Goal: Task Accomplishment & Management: Manage account settings

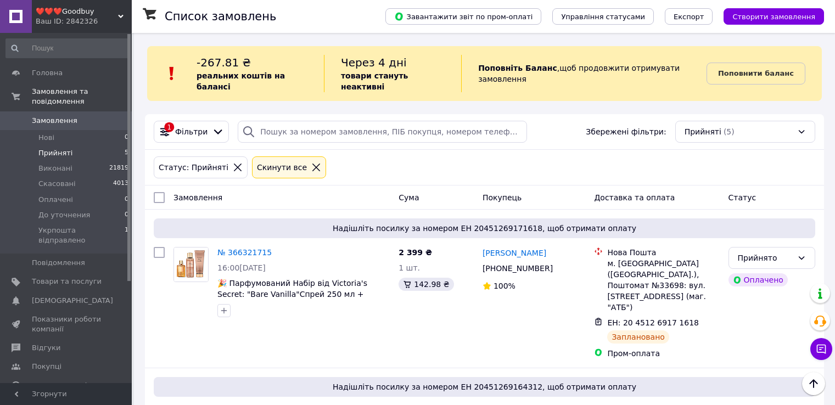
scroll to position [462, 0]
click at [36, 296] on span "[DEMOGRAPHIC_DATA]" at bounding box center [72, 301] width 81 height 10
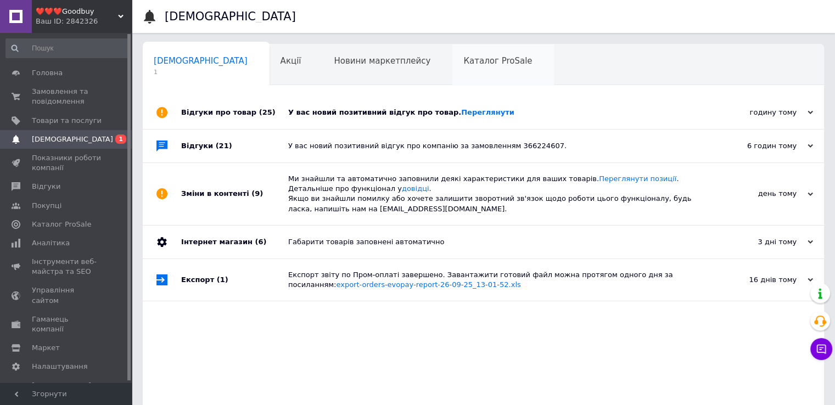
click at [463, 60] on span "Каталог ProSale" at bounding box center [497, 61] width 69 height 10
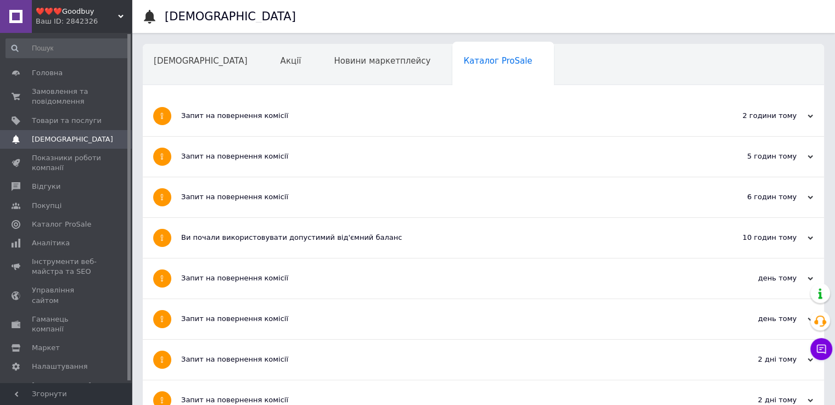
click at [241, 98] on span "Навчання та заходи" at bounding box center [197, 103] width 87 height 10
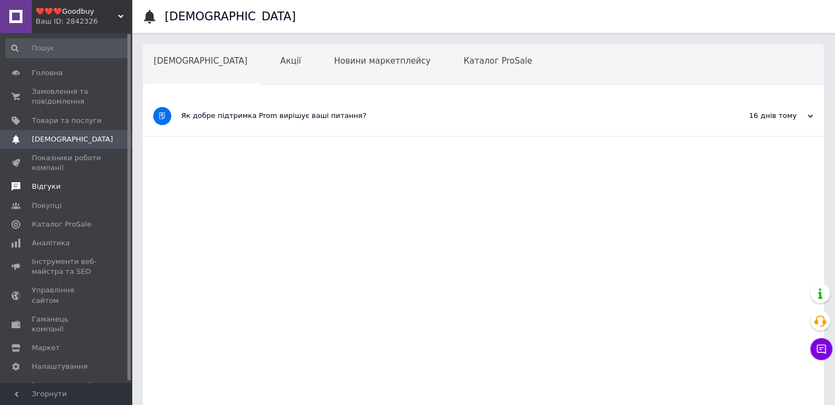
click at [47, 183] on span "Відгуки" at bounding box center [46, 187] width 29 height 10
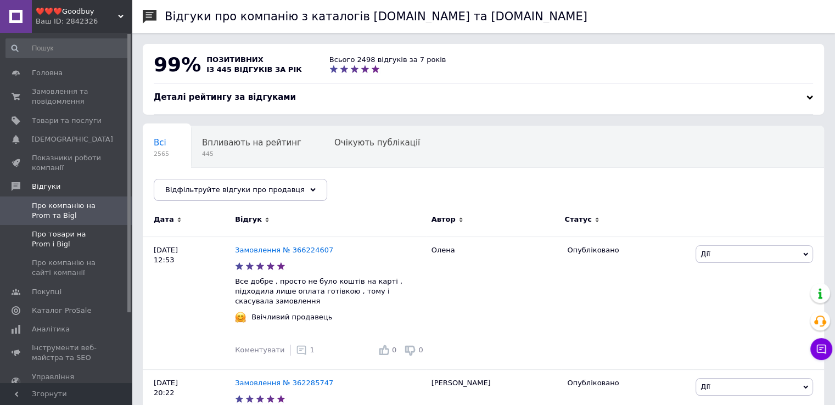
click at [68, 231] on span "Про товари на Prom і Bigl" at bounding box center [67, 239] width 70 height 20
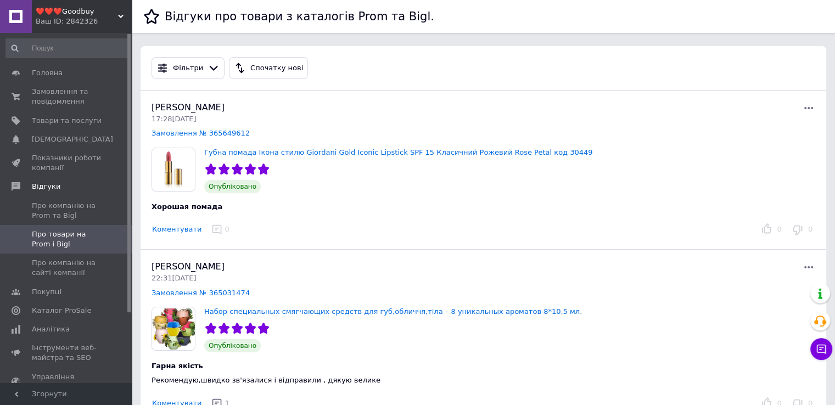
click at [178, 231] on button "Коментувати" at bounding box center [176, 230] width 50 height 12
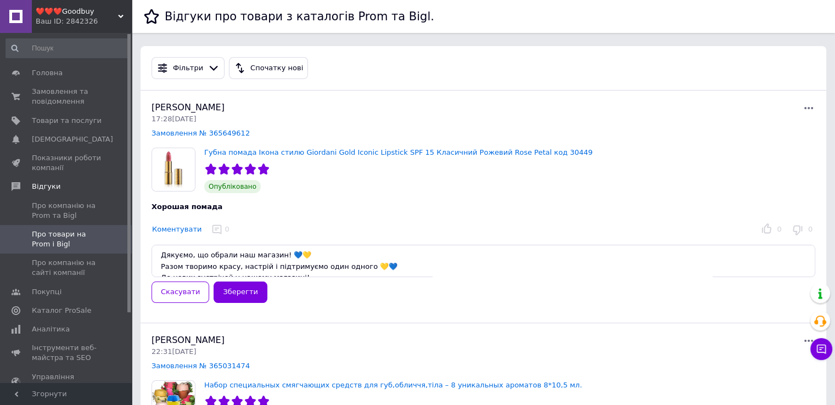
scroll to position [6, 0]
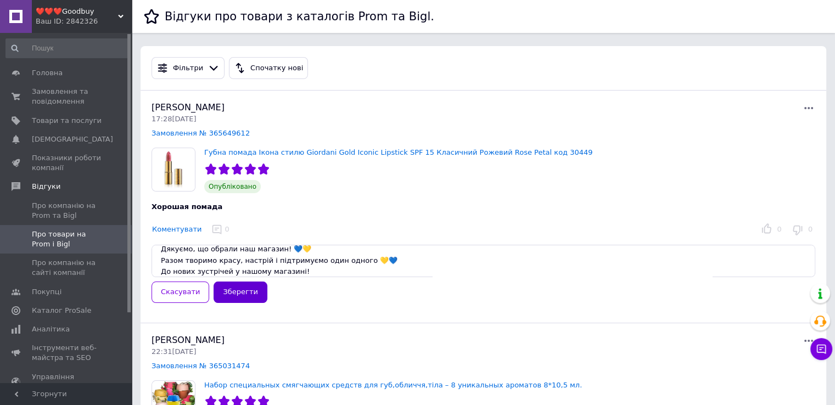
type textarea "Дякуємо, що обрали наш магазин! 💙💛 Разом творимо красу, настрій і підтримуємо о…"
click at [239, 289] on button "Зберегти" at bounding box center [239, 292] width 53 height 21
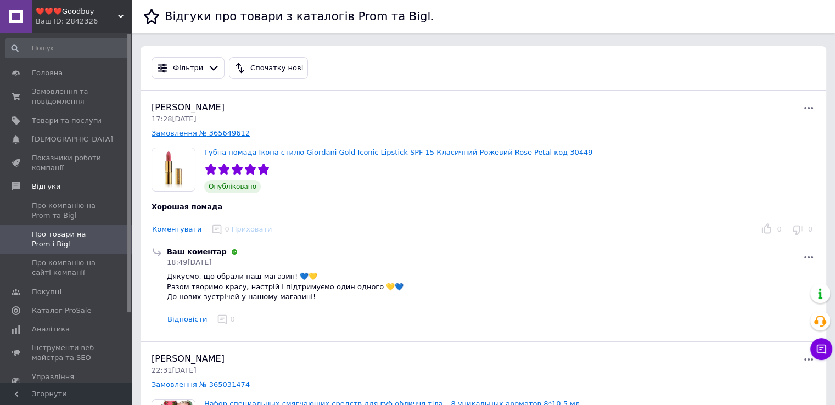
click at [195, 132] on link "Замовлення № 365649612" at bounding box center [200, 133] width 98 height 8
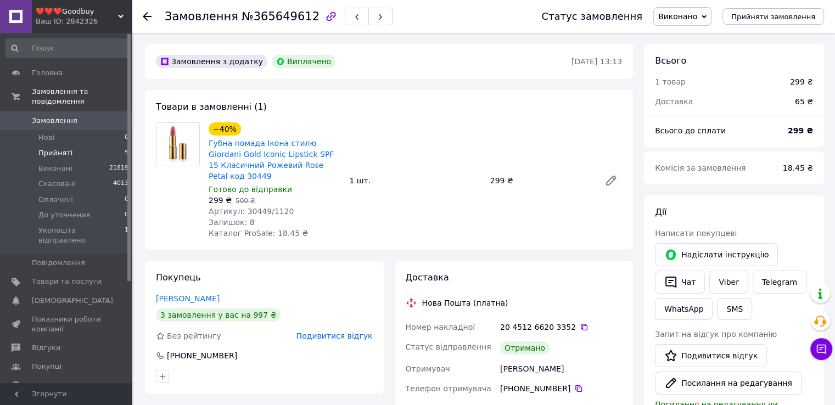
click at [44, 148] on span "Прийняті" at bounding box center [55, 153] width 34 height 10
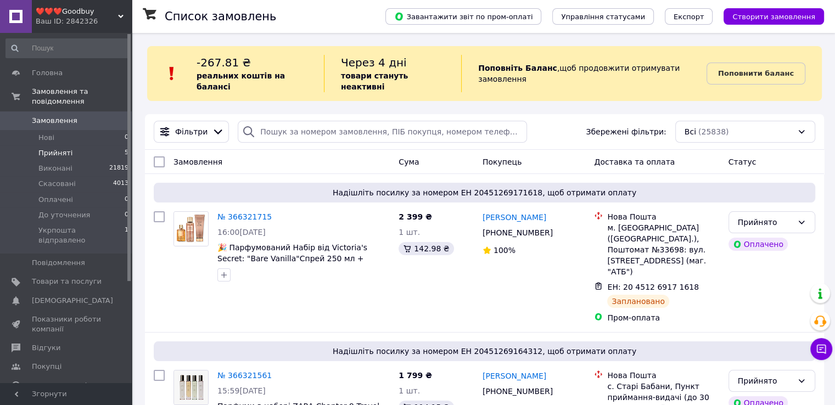
click at [58, 148] on span "Прийняті" at bounding box center [55, 153] width 34 height 10
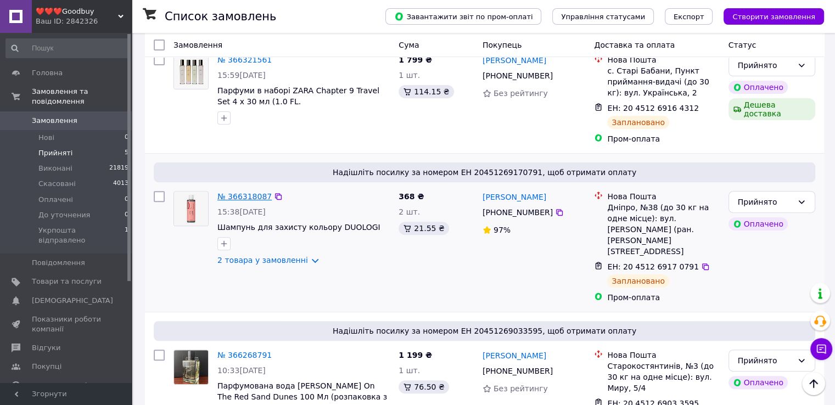
scroll to position [462, 0]
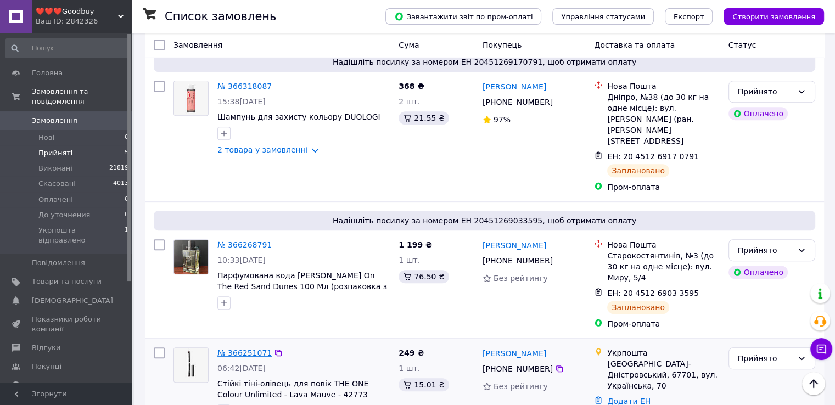
click at [236, 349] on link "№ 366251071" at bounding box center [244, 353] width 54 height 9
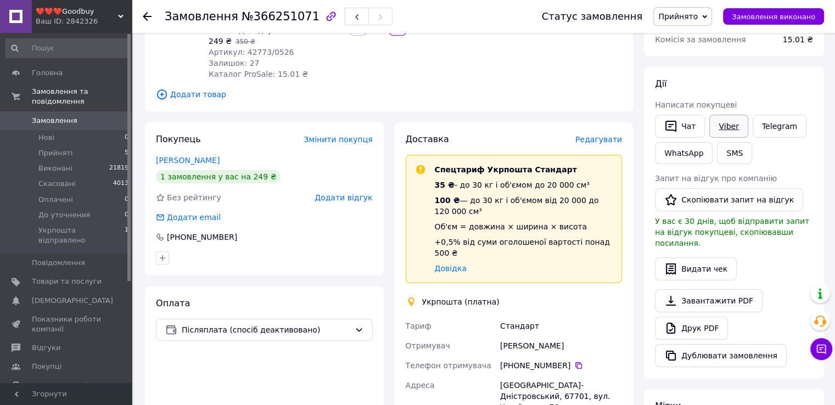
scroll to position [130, 0]
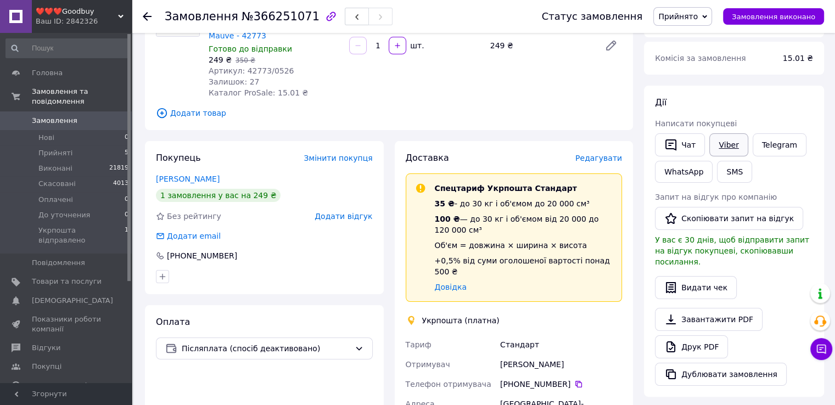
click at [738, 150] on link "Viber" at bounding box center [728, 144] width 38 height 23
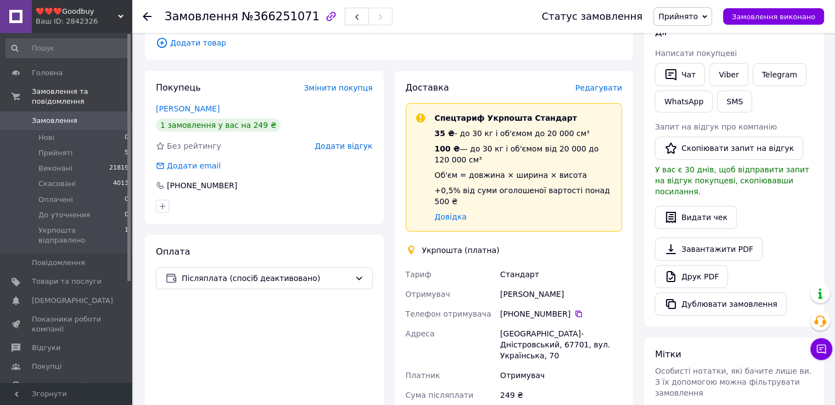
scroll to position [239, 0]
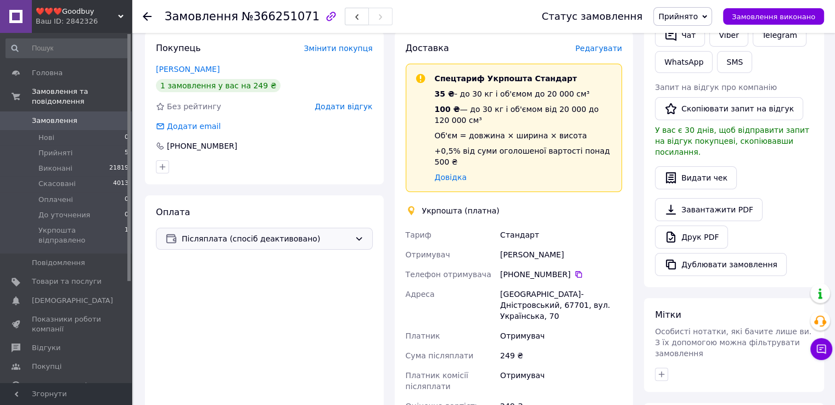
click at [331, 233] on div "Післяплата (спосіб деактивовано)" at bounding box center [264, 239] width 217 height 22
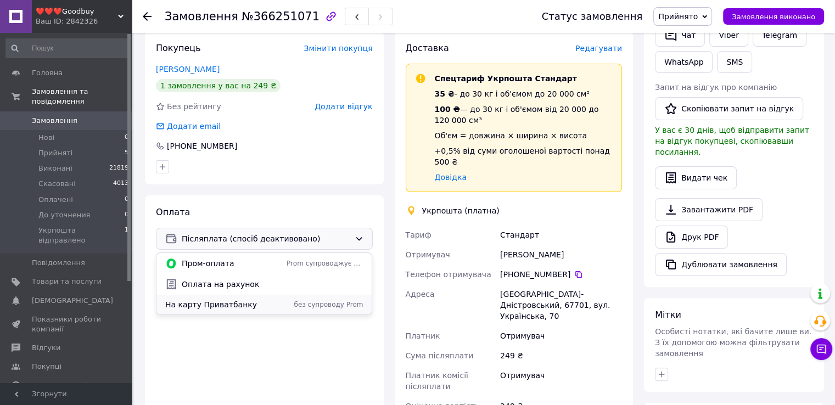
click at [251, 306] on span "На карту Приватбанку" at bounding box center [223, 304] width 117 height 11
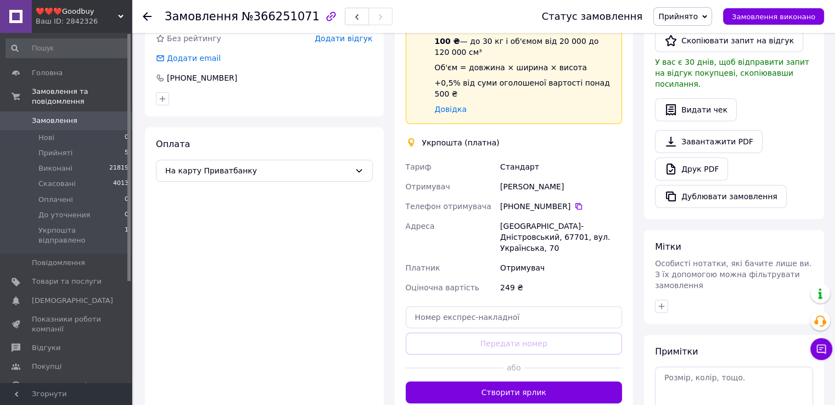
scroll to position [316, 0]
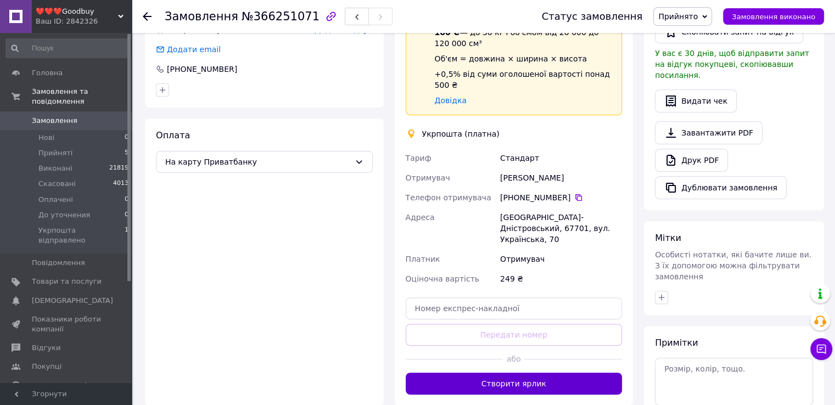
click at [516, 373] on button "Створити ярлик" at bounding box center [514, 384] width 217 height 22
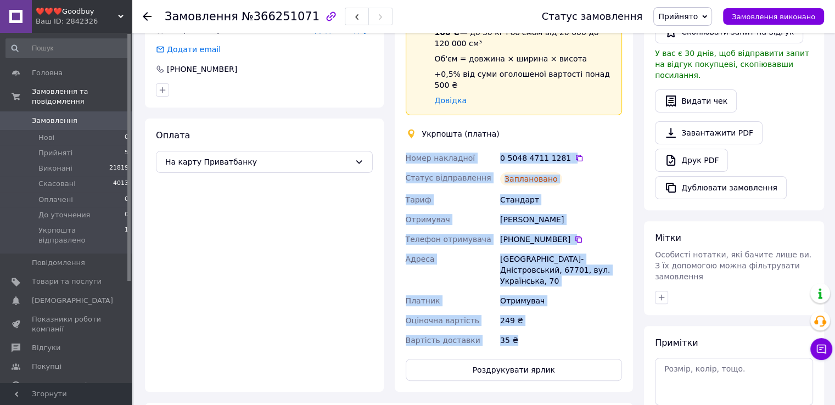
drag, startPoint x: 402, startPoint y: 141, endPoint x: 565, endPoint y: 318, distance: 241.2
click at [565, 318] on div "Доставка Редагувати Спецтариф Укрпошта Стандарт 35 ₴ - до 30 кг і об'ємом до 20…" at bounding box center [514, 172] width 239 height 437
copy div "Номер накладної 0 5048 4711 1281   Статус відправлення Заплановано Тариф Станда…"
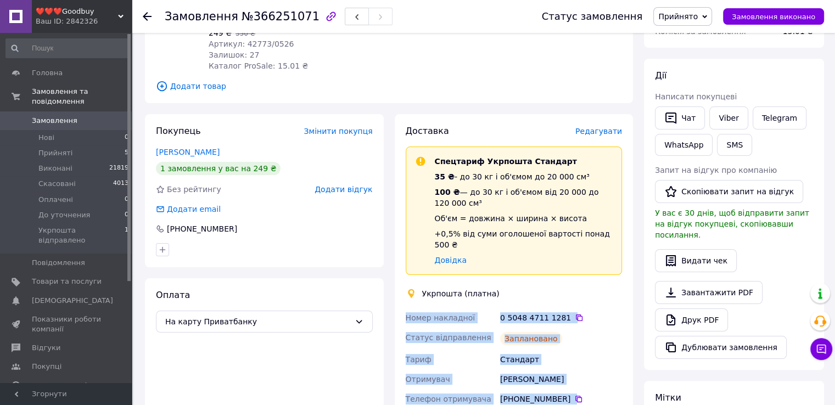
scroll to position [151, 0]
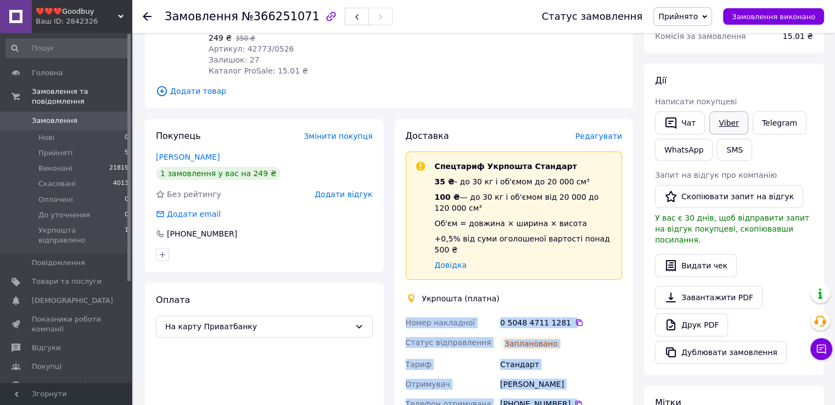
click at [720, 123] on link "Viber" at bounding box center [728, 122] width 38 height 23
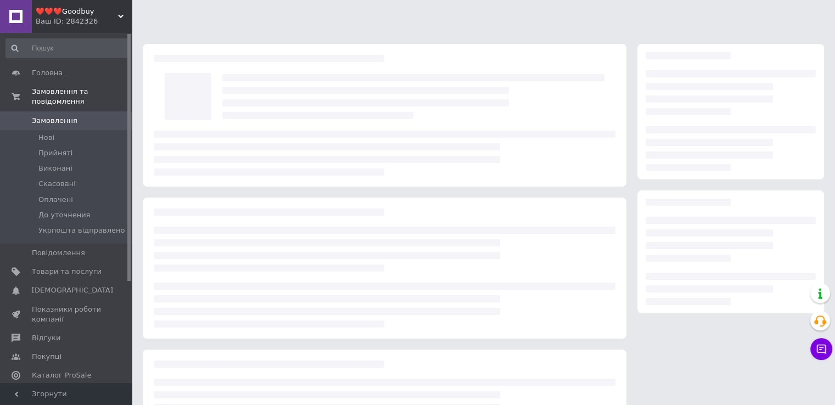
scroll to position [97, 0]
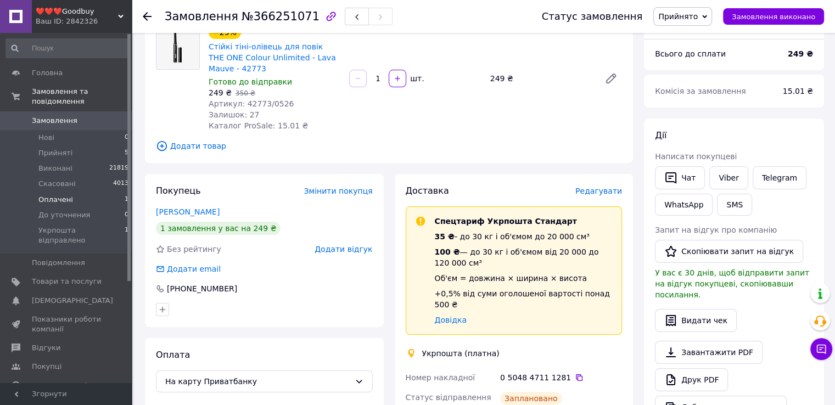
click at [53, 195] on span "Оплачені" at bounding box center [55, 200] width 35 height 10
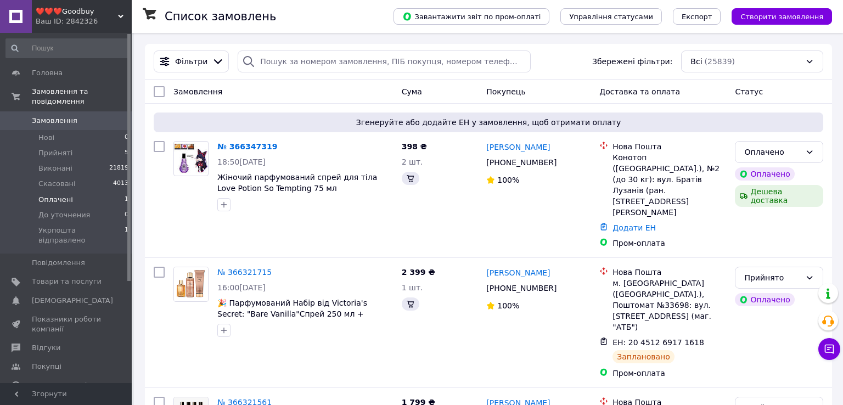
click at [56, 195] on span "Оплачені" at bounding box center [55, 200] width 35 height 10
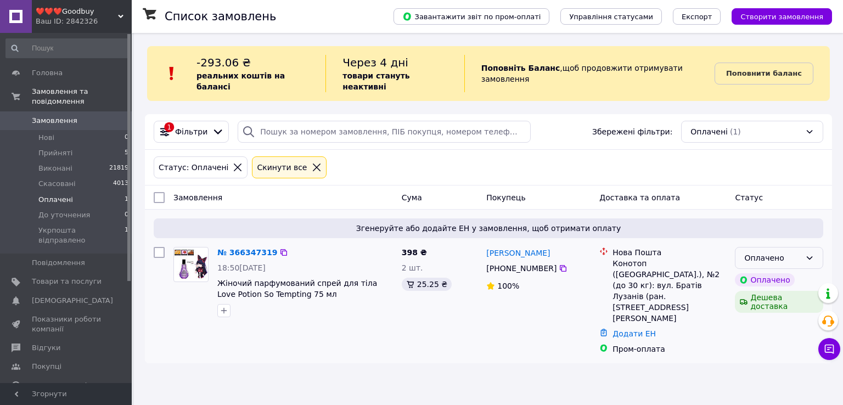
click at [780, 247] on div "Оплачено" at bounding box center [779, 258] width 88 height 22
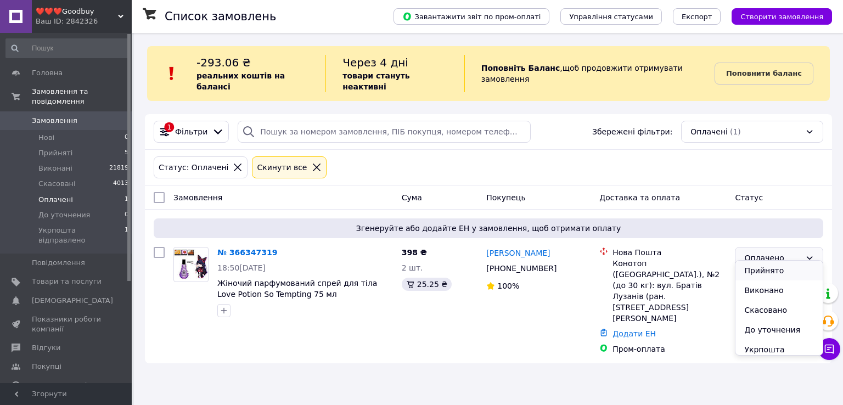
click at [779, 267] on li "Прийнято" at bounding box center [778, 271] width 87 height 20
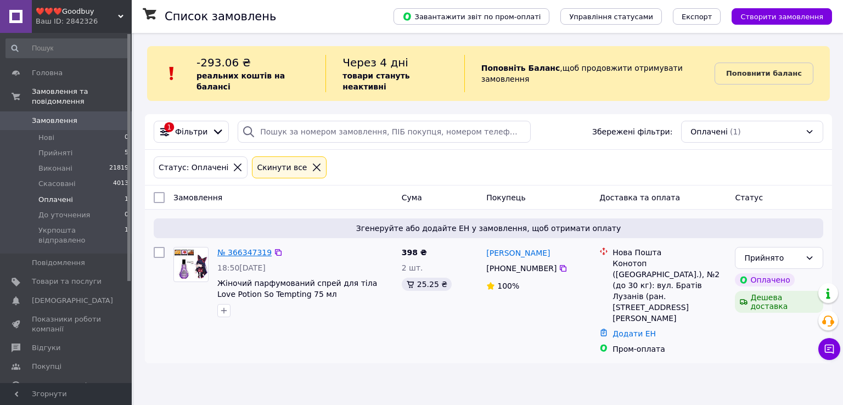
click at [250, 248] on link "№ 366347319" at bounding box center [244, 252] width 54 height 9
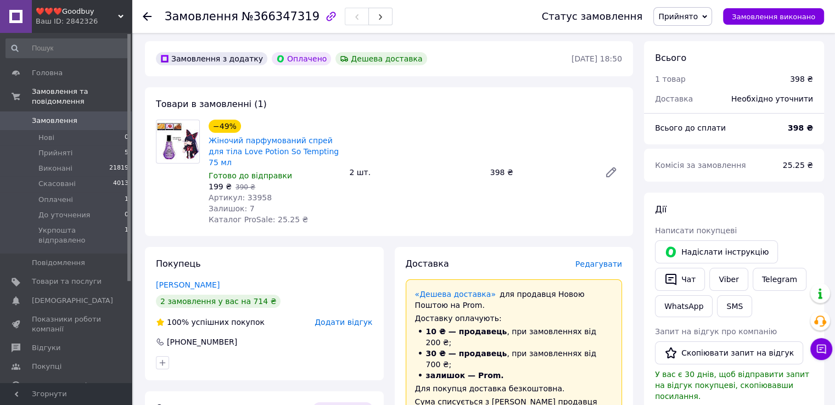
scroll to position [55, 0]
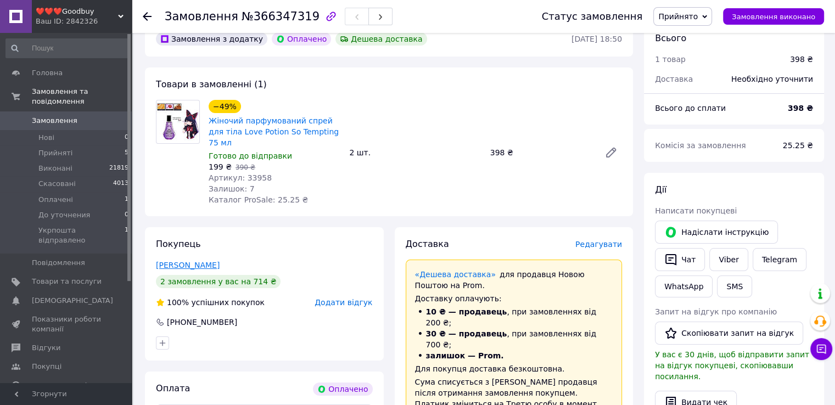
click at [189, 261] on link "Приміна Аліна" at bounding box center [188, 265] width 64 height 9
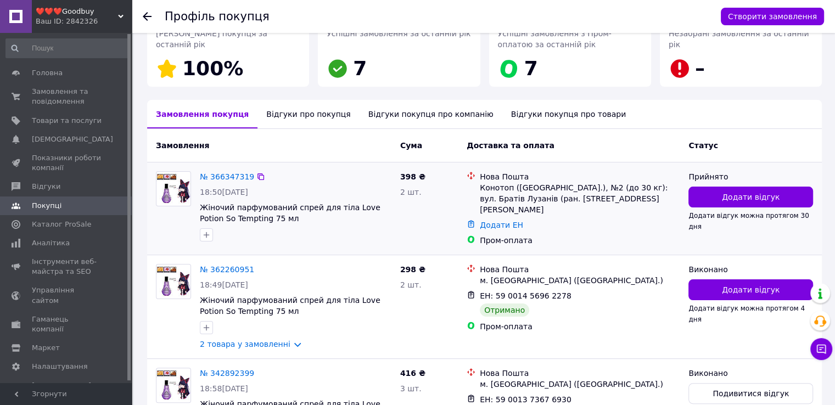
scroll to position [178, 0]
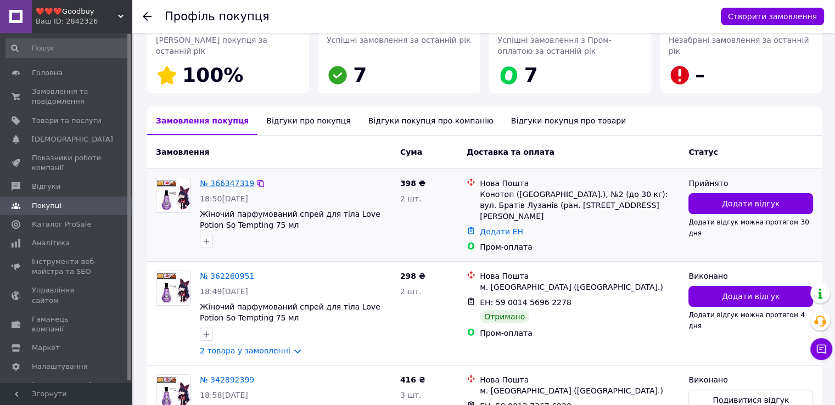
click at [234, 181] on link "№ 366347319" at bounding box center [227, 183] width 54 height 9
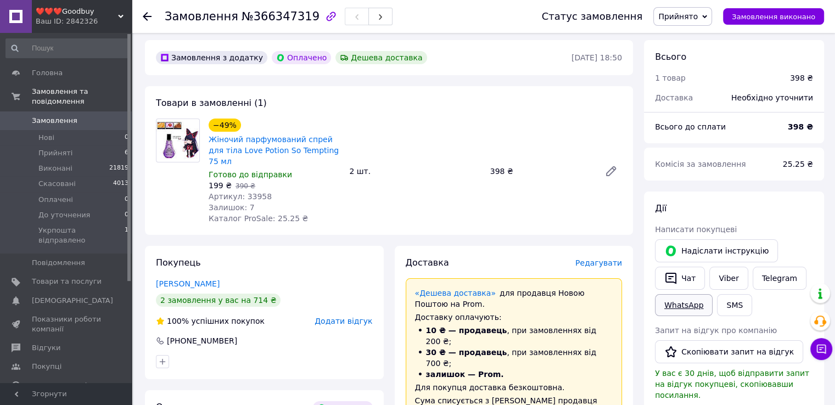
scroll to position [55, 0]
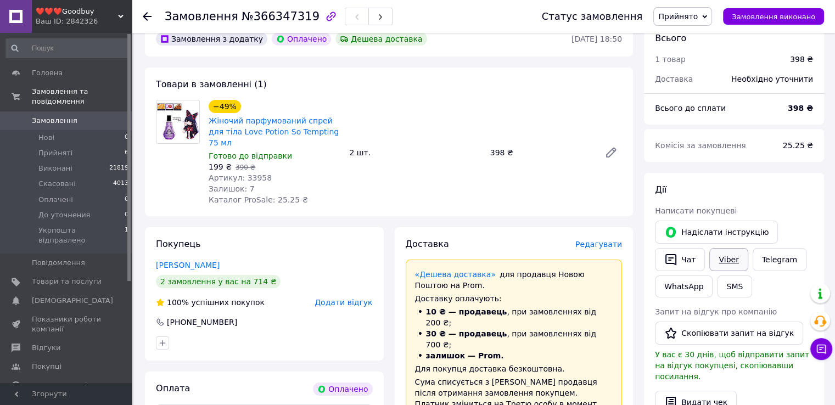
click at [739, 262] on link "Viber" at bounding box center [728, 259] width 38 height 23
click at [722, 260] on link "Viber" at bounding box center [728, 259] width 38 height 23
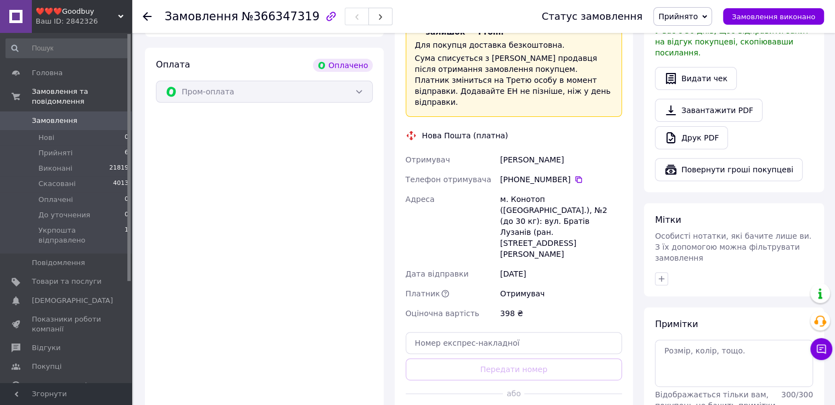
scroll to position [384, 0]
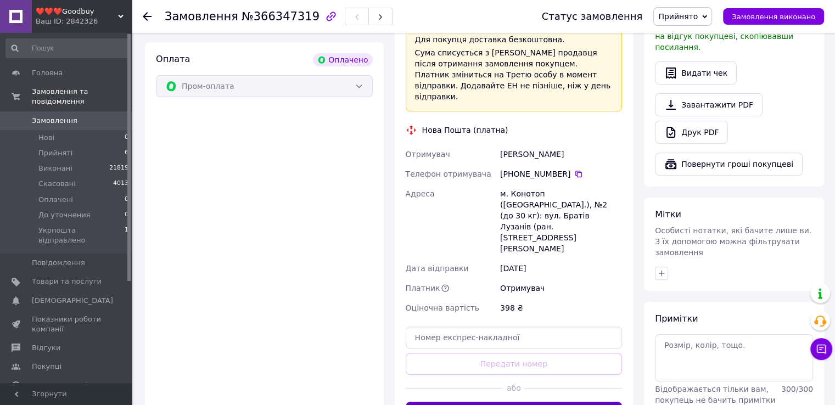
click at [490, 402] on button "Згенерувати ЕН" at bounding box center [514, 413] width 217 height 22
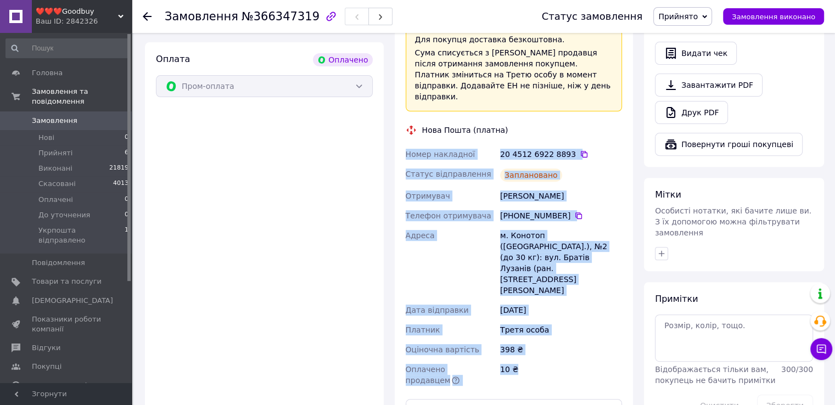
drag, startPoint x: 407, startPoint y: 120, endPoint x: 548, endPoint y: 300, distance: 228.7
click at [548, 300] on div "Номер накладної 20 4512 6922 8893   Статус відправлення Заплановано Отримувач П…" at bounding box center [513, 267] width 221 height 246
copy div "Номер накладної 20 4512 6922 8893   Статус відправлення Заплановано Отримувач П…"
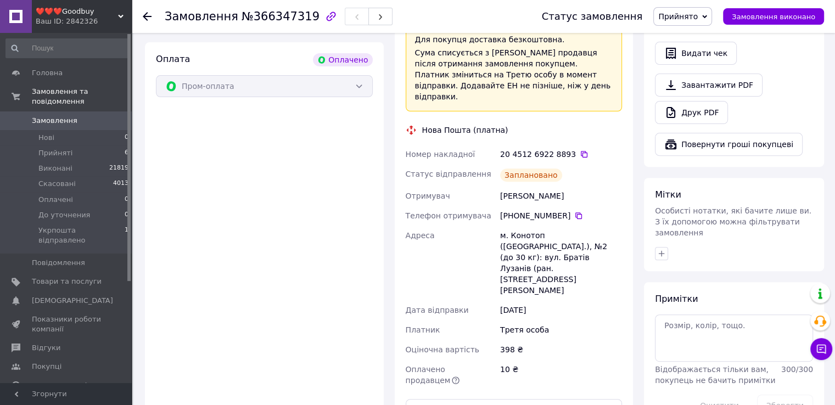
click at [287, 231] on div "Оплата Оплачено Пром-оплата" at bounding box center [264, 237] width 239 height 390
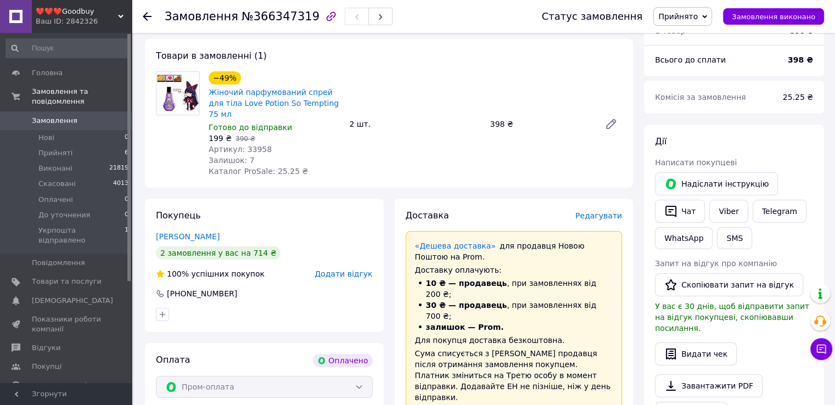
scroll to position [110, 0]
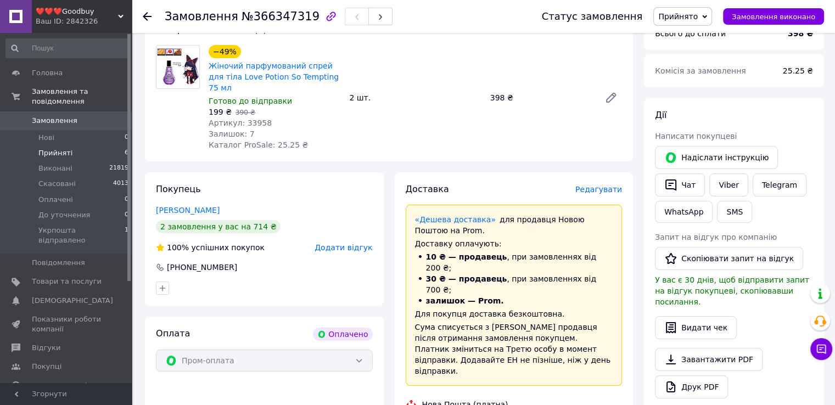
click at [56, 148] on span "Прийняті" at bounding box center [55, 153] width 34 height 10
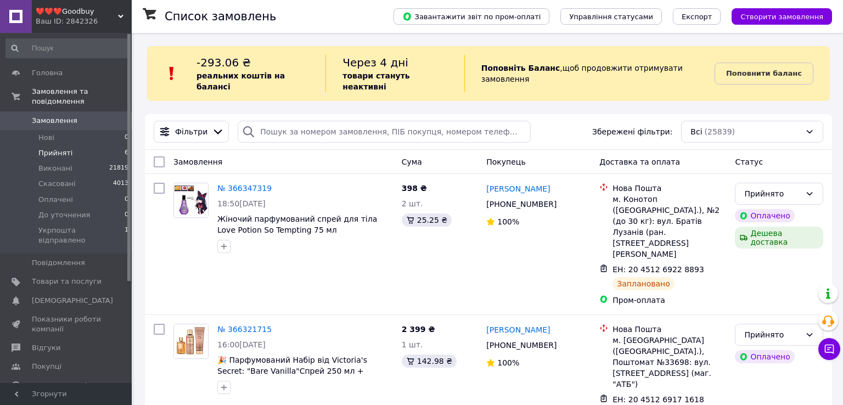
click at [57, 148] on span "Прийняті" at bounding box center [55, 153] width 34 height 10
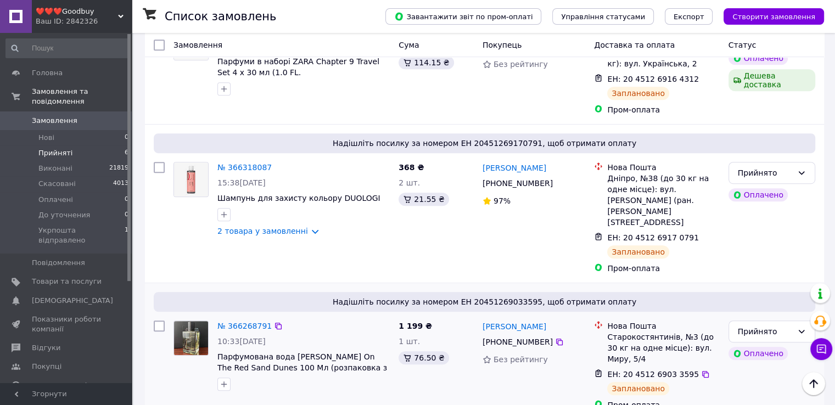
scroll to position [608, 0]
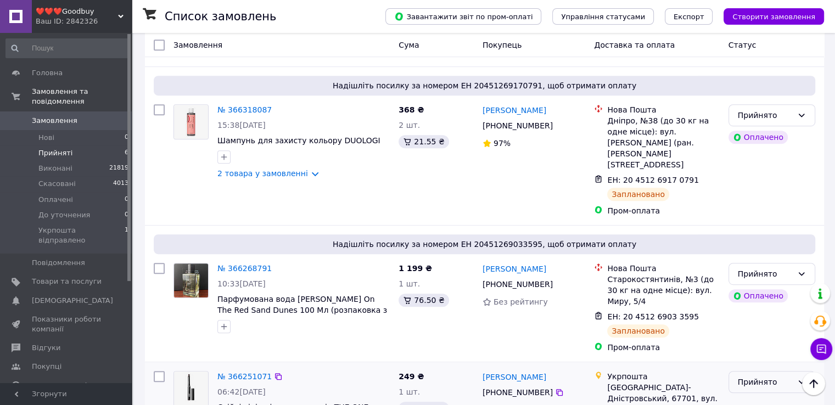
click at [784, 376] on div "Прийнято" at bounding box center [765, 382] width 55 height 12
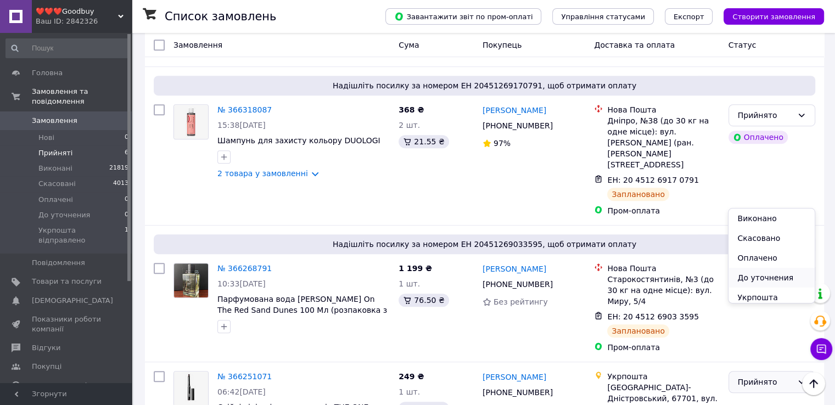
click at [773, 277] on li "До уточнения" at bounding box center [771, 278] width 86 height 20
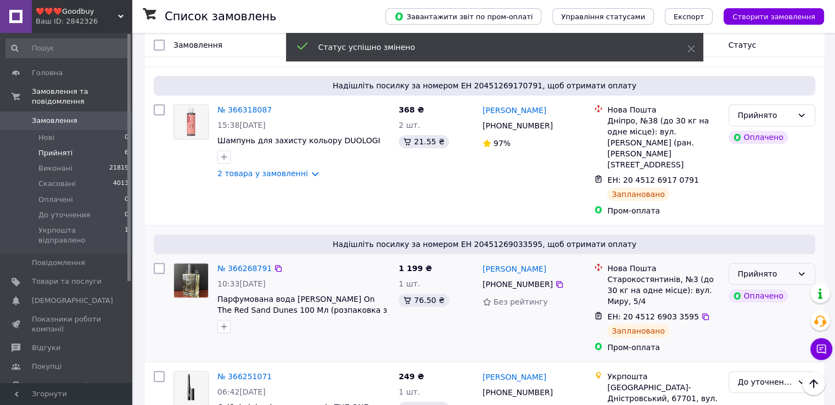
click at [794, 263] on div "Прийнято" at bounding box center [771, 274] width 87 height 22
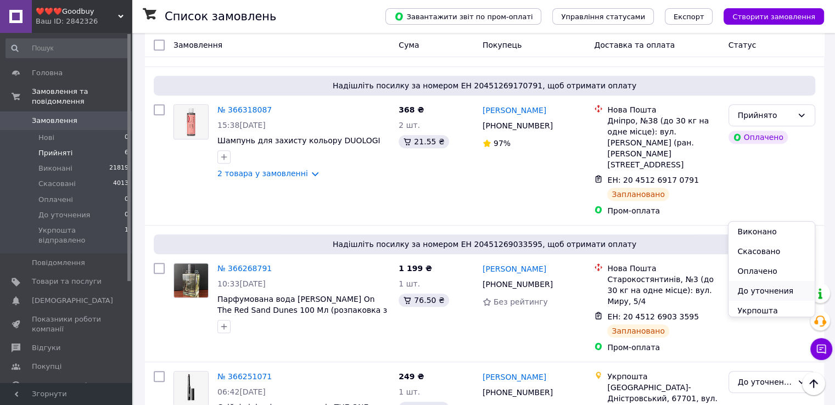
click at [759, 287] on li "До уточнения" at bounding box center [771, 291] width 86 height 20
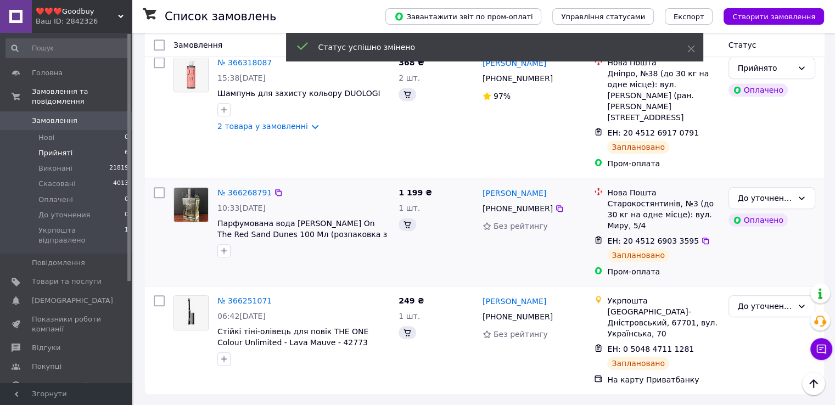
scroll to position [553, 0]
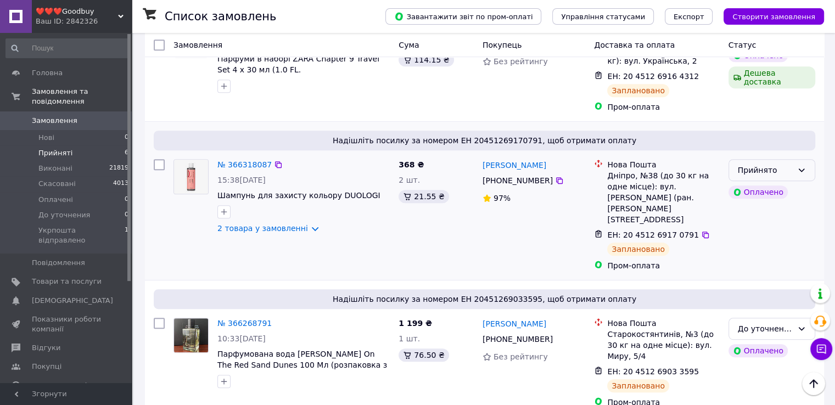
click at [793, 159] on div "Прийнято" at bounding box center [771, 170] width 87 height 22
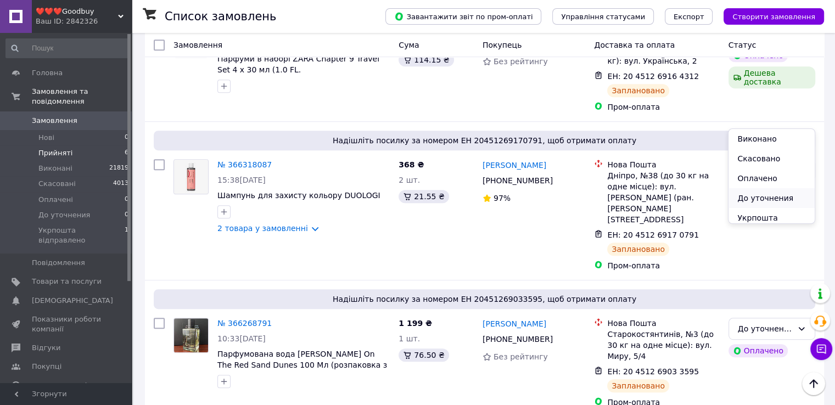
click at [775, 196] on li "До уточнения" at bounding box center [771, 198] width 86 height 20
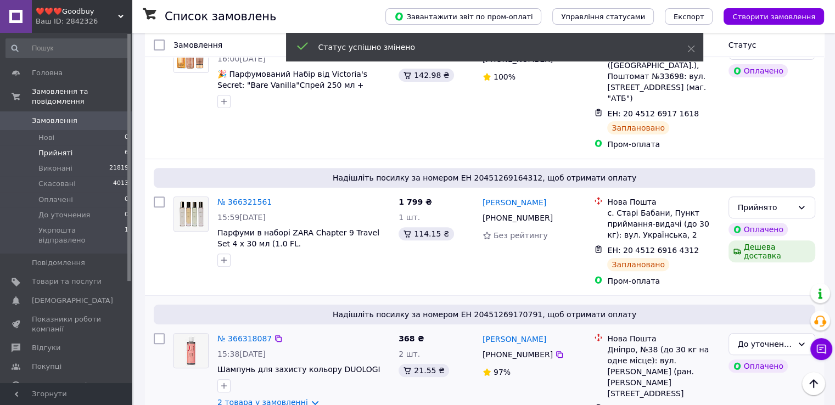
scroll to position [359, 0]
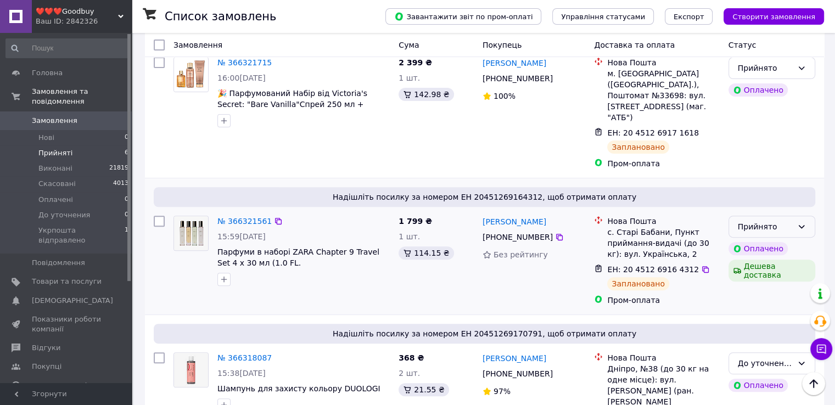
click at [809, 216] on div "Прийнято" at bounding box center [771, 227] width 87 height 22
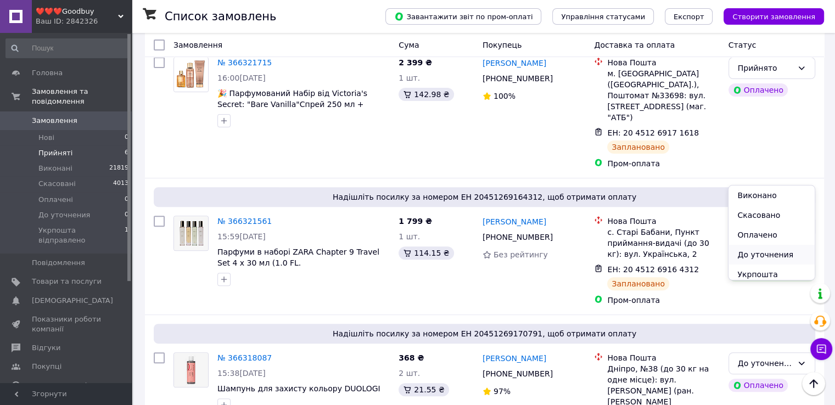
click at [771, 251] on li "До уточнения" at bounding box center [771, 255] width 86 height 20
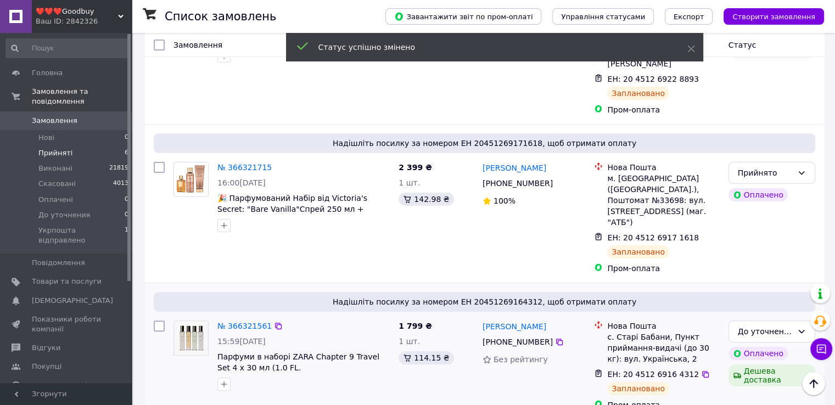
scroll to position [250, 0]
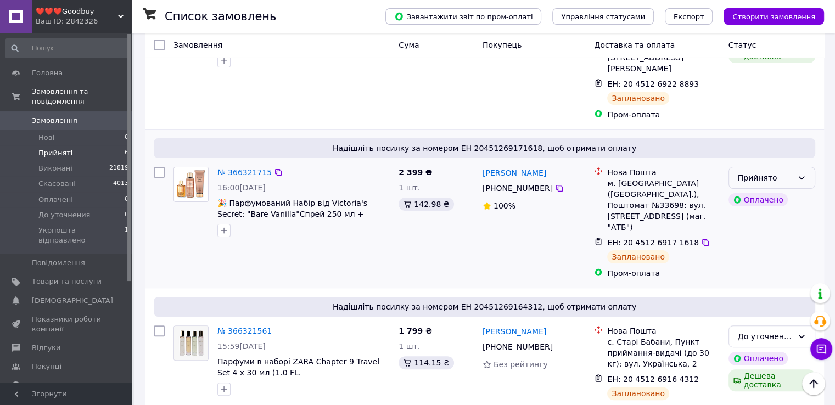
click at [794, 167] on div "Прийнято" at bounding box center [771, 178] width 87 height 22
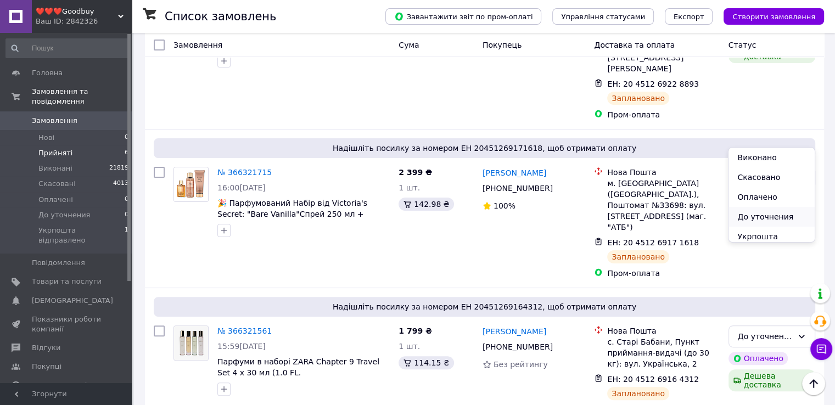
click at [772, 217] on li "До уточнения" at bounding box center [771, 217] width 86 height 20
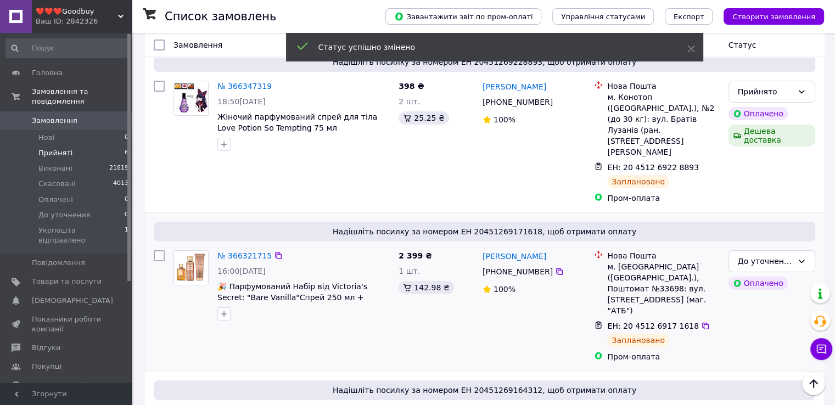
scroll to position [140, 0]
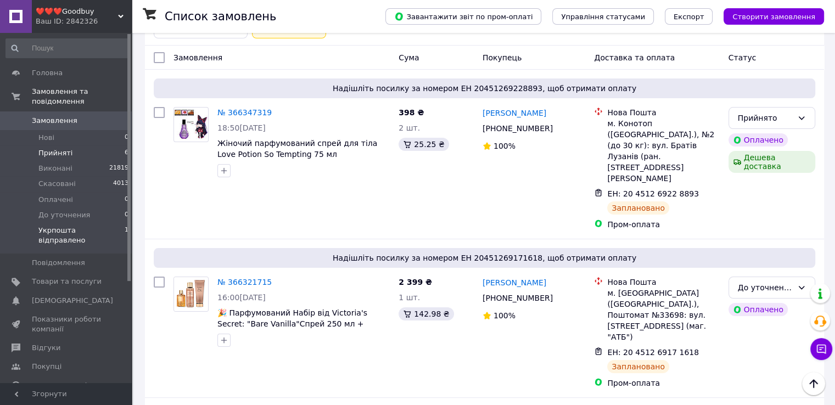
click at [77, 226] on span "Укрпошта відправлено" at bounding box center [81, 236] width 86 height 20
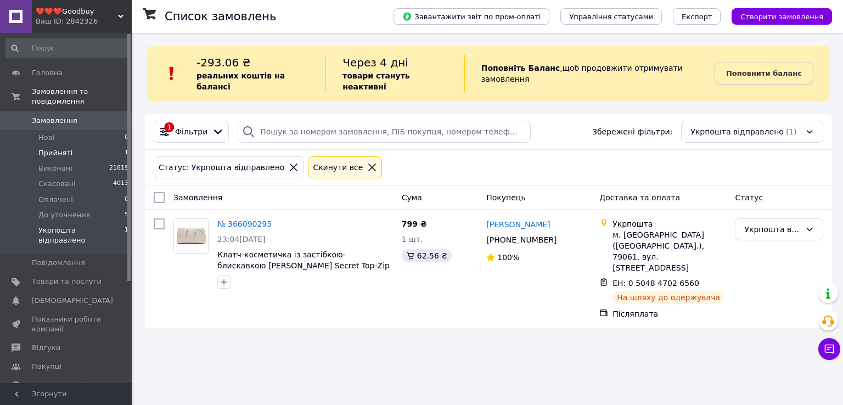
click at [62, 148] on span "Прийняті" at bounding box center [55, 153] width 34 height 10
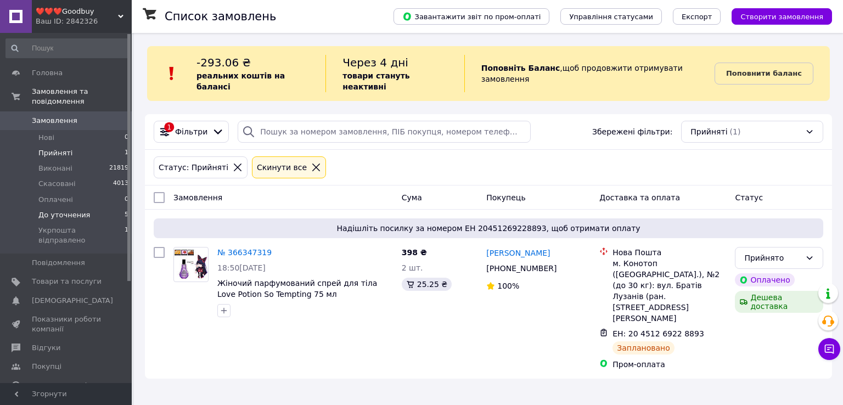
click at [64, 210] on span "До уточнения" at bounding box center [64, 215] width 52 height 10
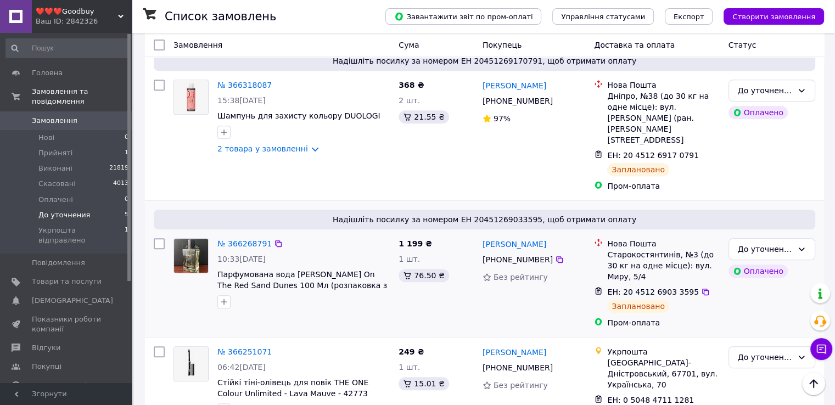
scroll to position [470, 0]
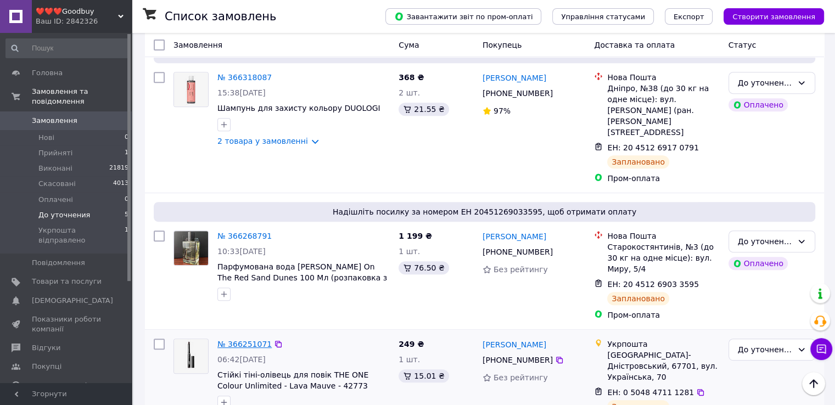
click at [262, 340] on link "№ 366251071" at bounding box center [244, 344] width 54 height 9
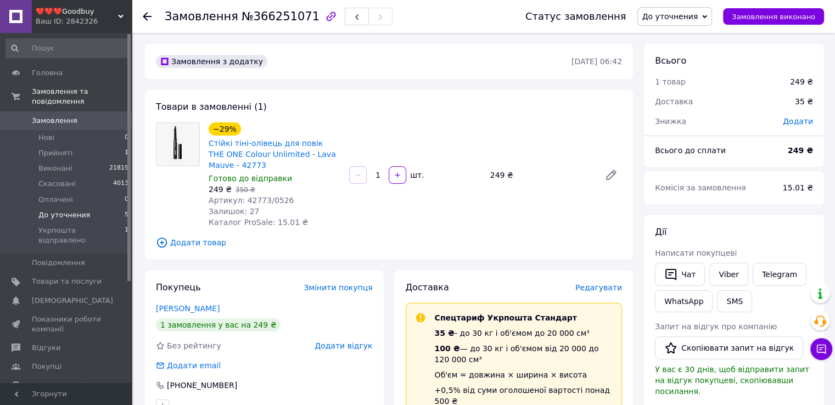
click at [70, 210] on span "До уточнения" at bounding box center [64, 215] width 52 height 10
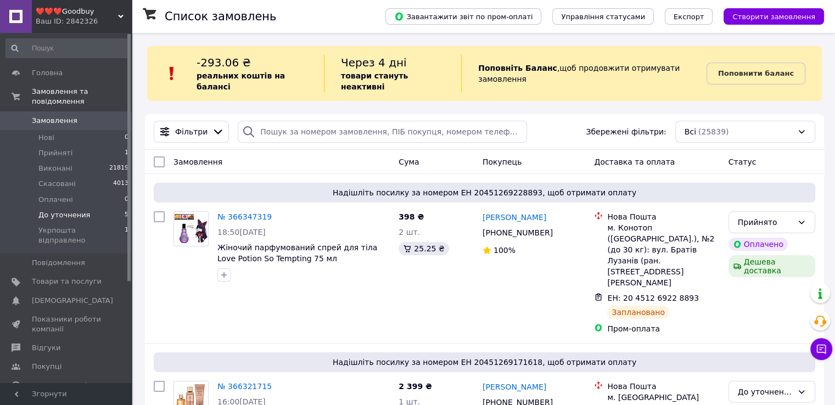
click at [66, 210] on span "До уточнения" at bounding box center [64, 215] width 52 height 10
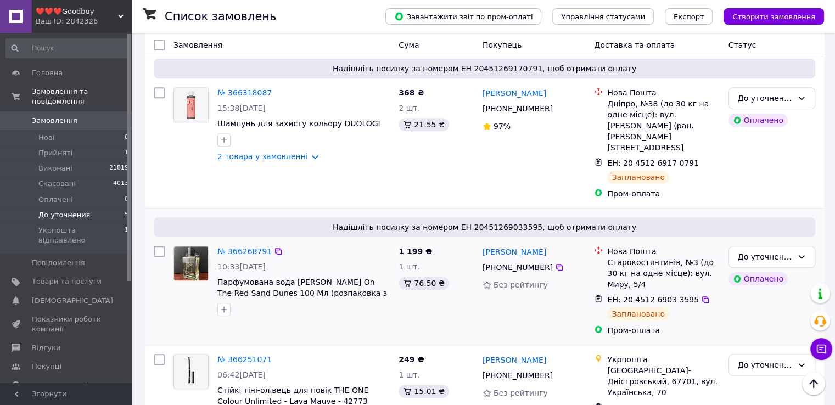
scroll to position [470, 0]
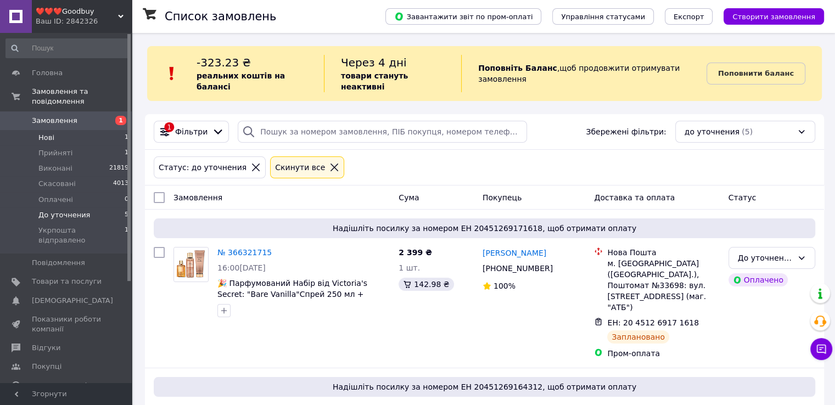
click at [47, 133] on span "Нові" at bounding box center [46, 138] width 16 height 10
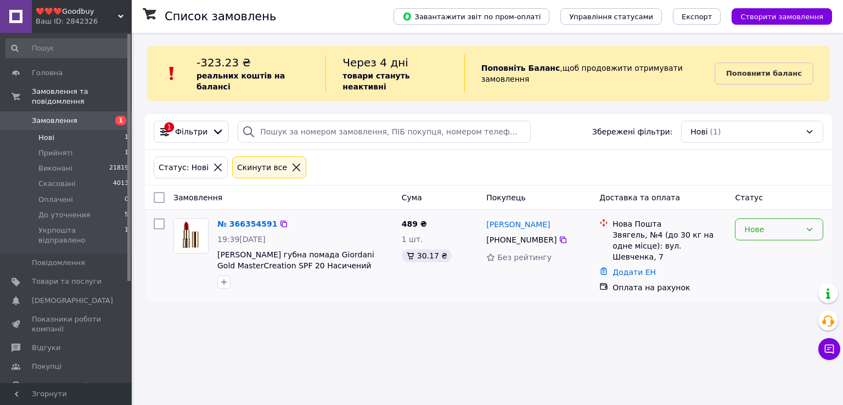
click at [762, 223] on div "Нове" at bounding box center [772, 229] width 57 height 12
click at [761, 247] on li "Прийнято" at bounding box center [778, 242] width 87 height 20
click at [240, 220] on link "№ 366354591" at bounding box center [247, 224] width 60 height 9
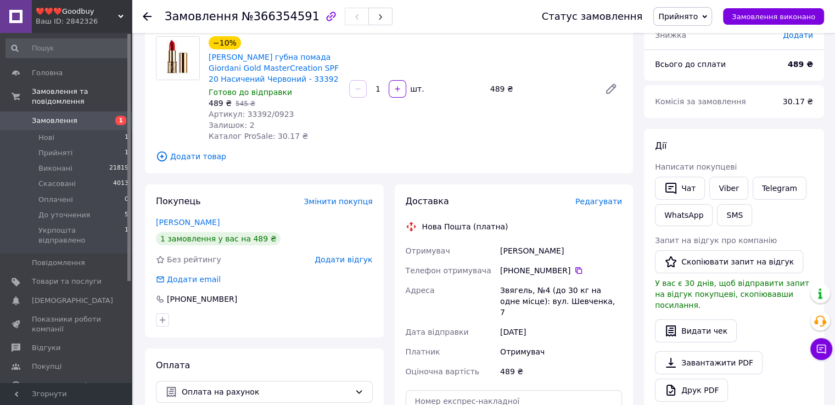
scroll to position [110, 0]
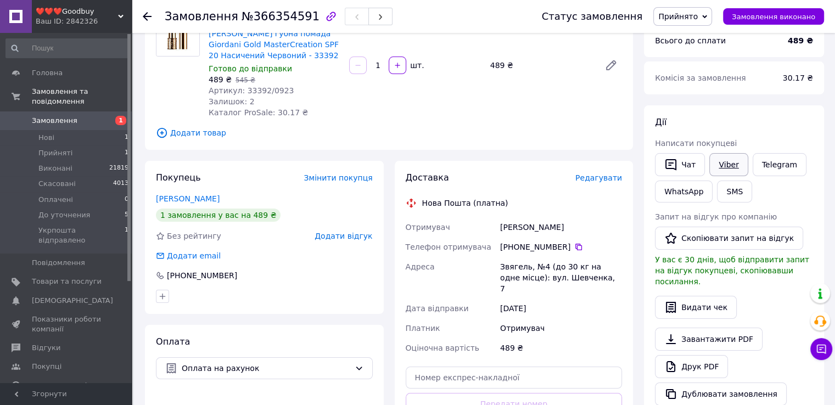
click at [729, 164] on link "Viber" at bounding box center [728, 164] width 38 height 23
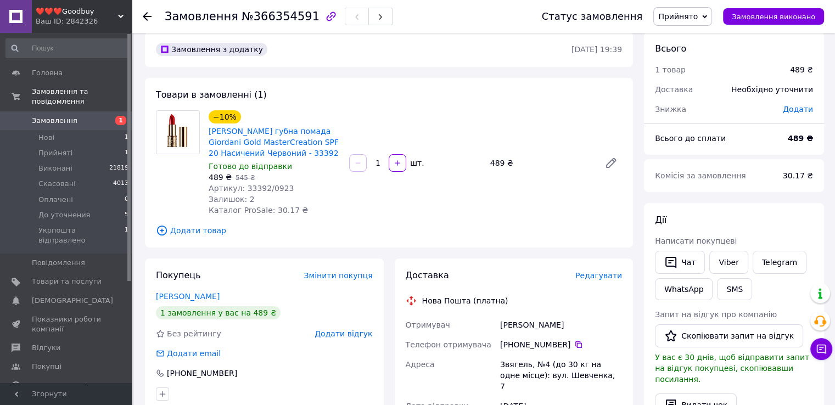
scroll to position [0, 0]
